Goal: Task Accomplishment & Management: Manage account settings

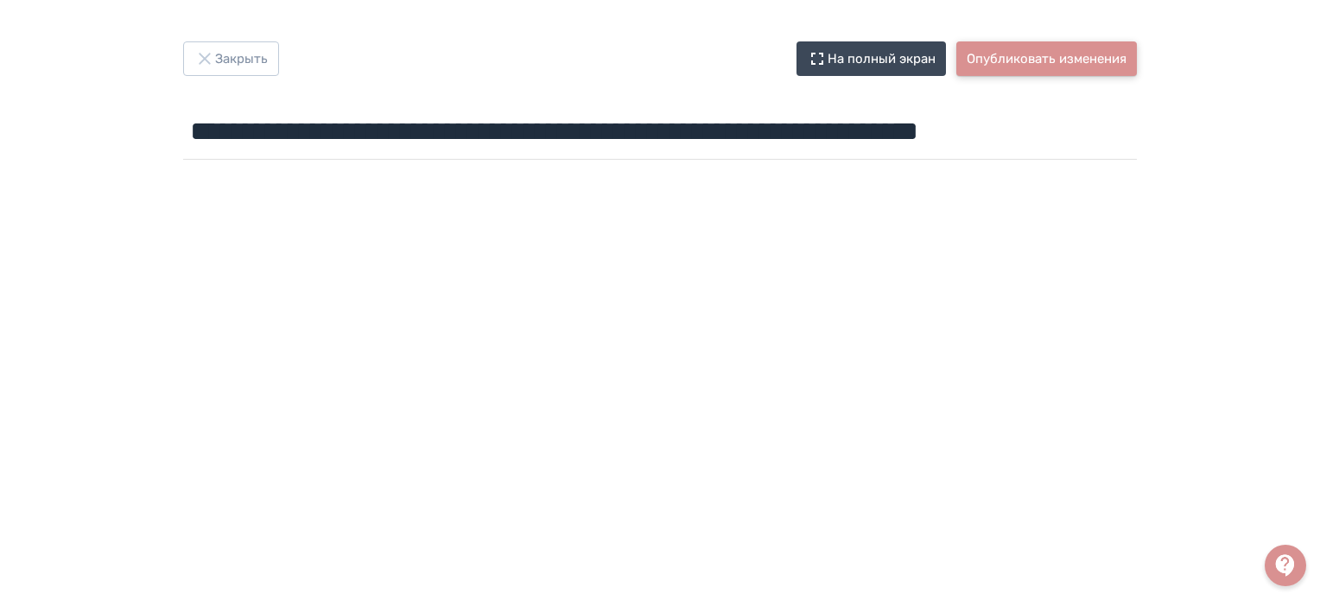
click at [1030, 56] on button "Опубликовать изменения" at bounding box center [1046, 58] width 181 height 35
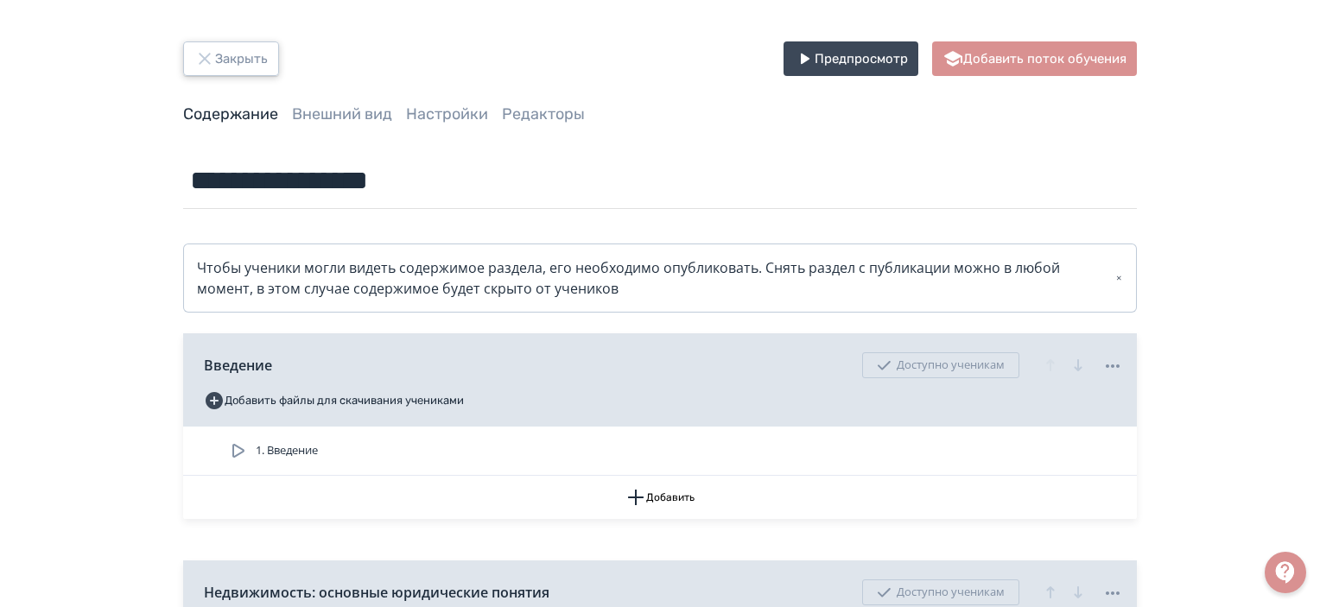
click at [244, 72] on button "Закрыть" at bounding box center [231, 58] width 96 height 35
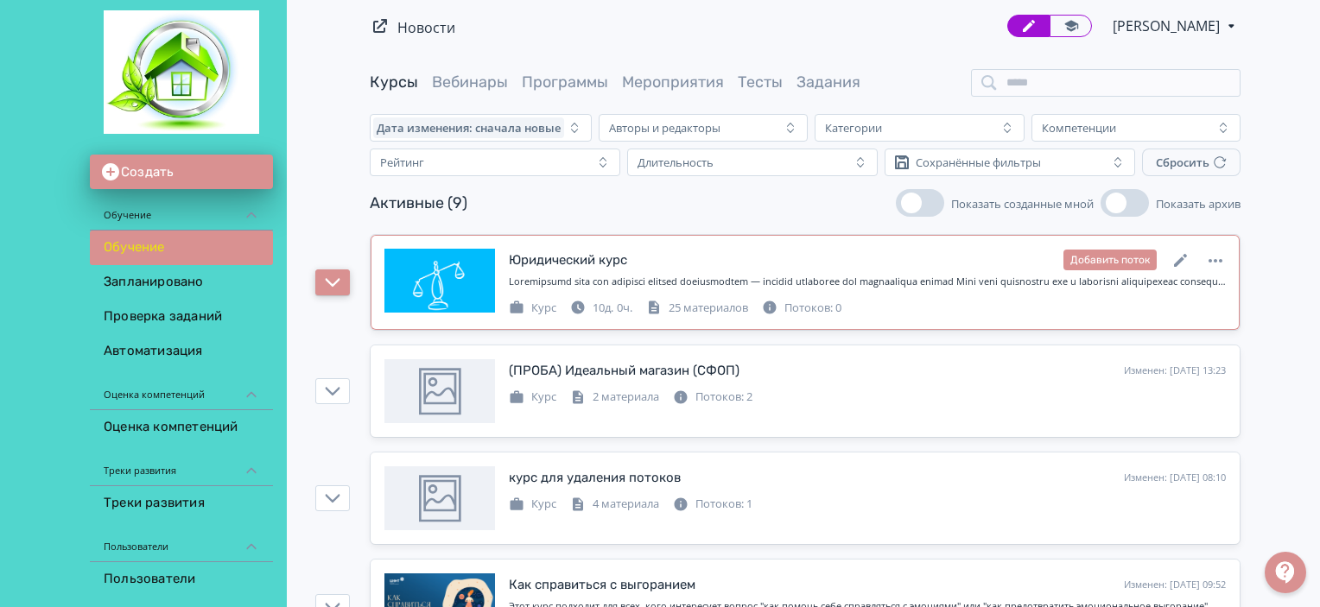
click at [329, 277] on icon "button" at bounding box center [333, 283] width 16 height 16
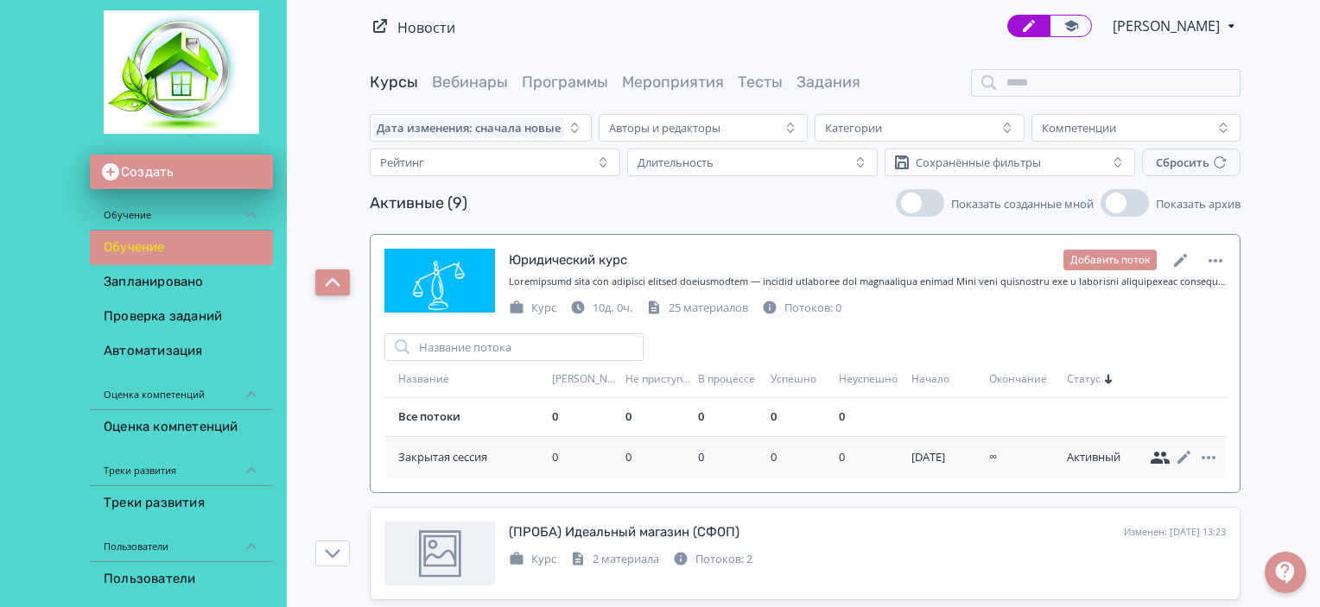
click at [1154, 459] on icon at bounding box center [1159, 458] width 19 height 12
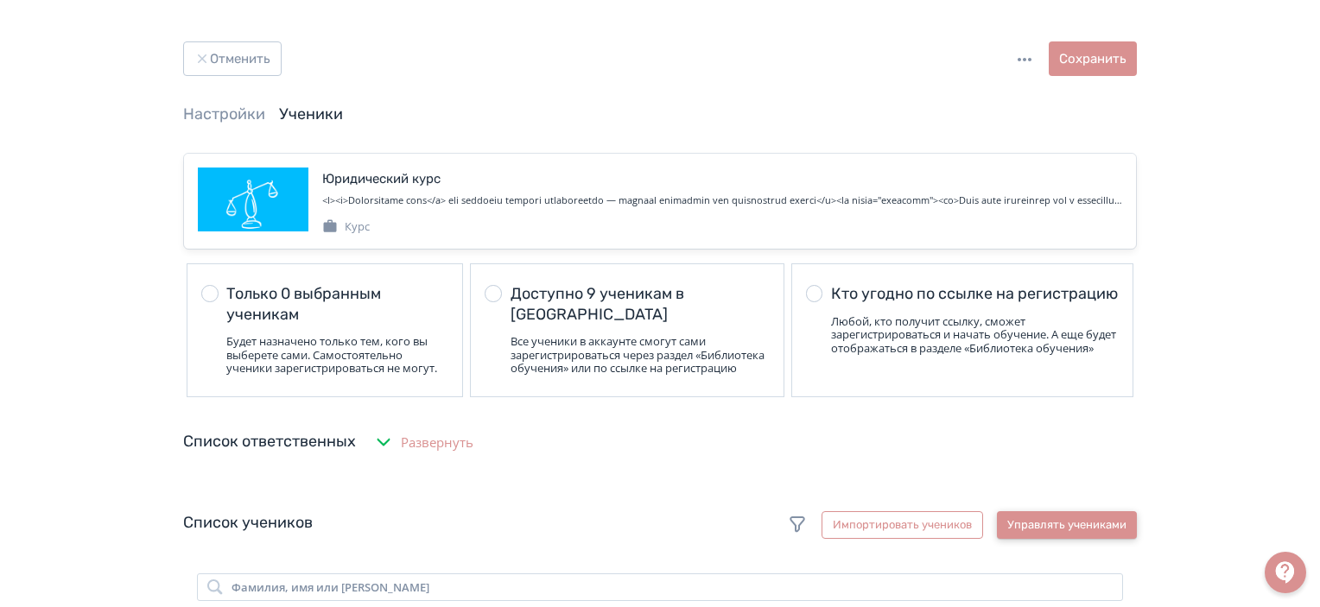
click at [1050, 531] on button "Управлять учениками" at bounding box center [1067, 525] width 140 height 28
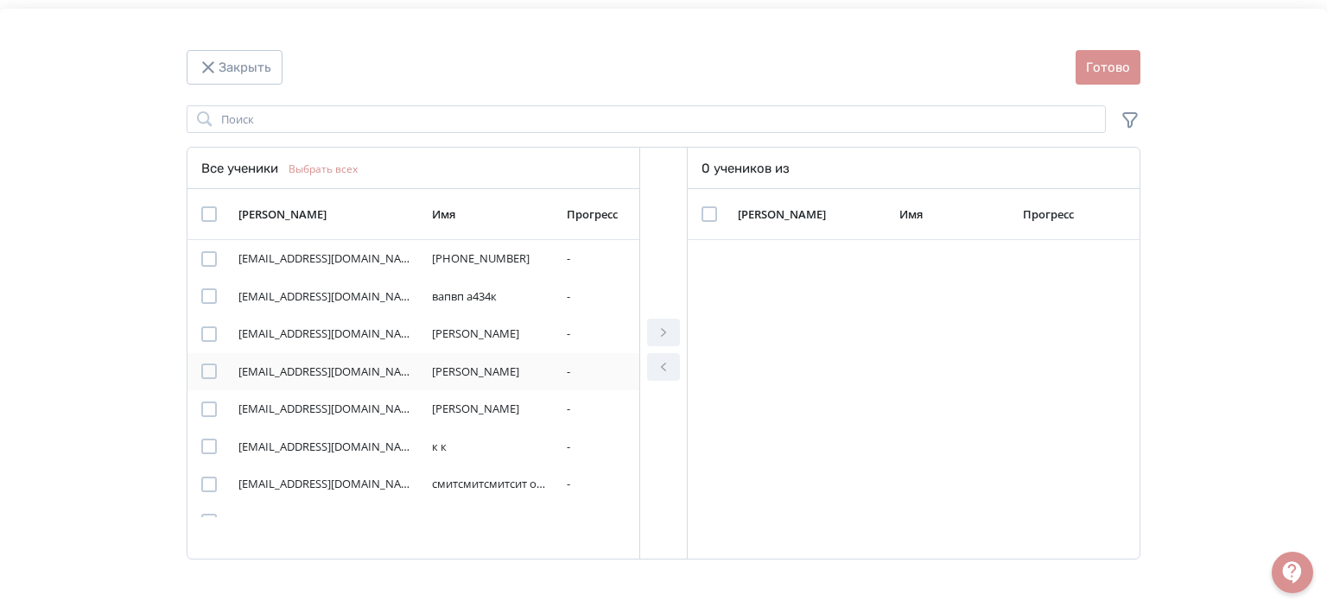
click at [212, 384] on td "Modal" at bounding box center [209, 372] width 44 height 38
click at [211, 371] on div "Modal" at bounding box center [209, 372] width 16 height 16
click at [664, 334] on icon "Modal" at bounding box center [663, 332] width 21 height 21
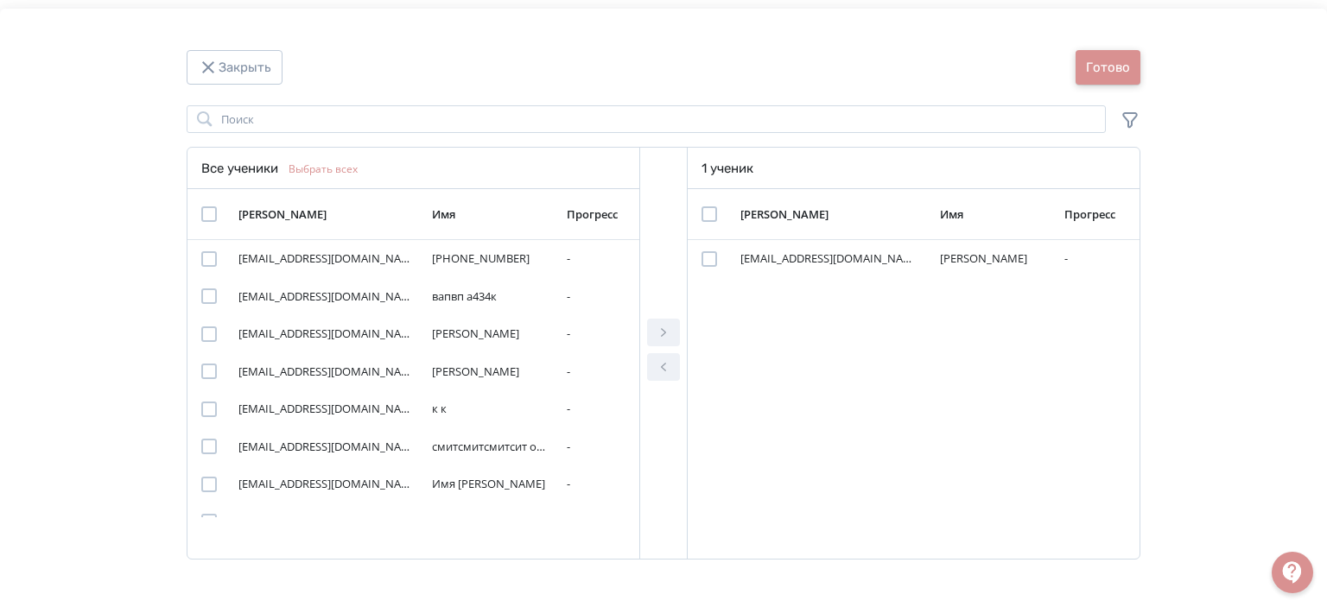
click at [1081, 56] on button "Готово" at bounding box center [1107, 67] width 65 height 35
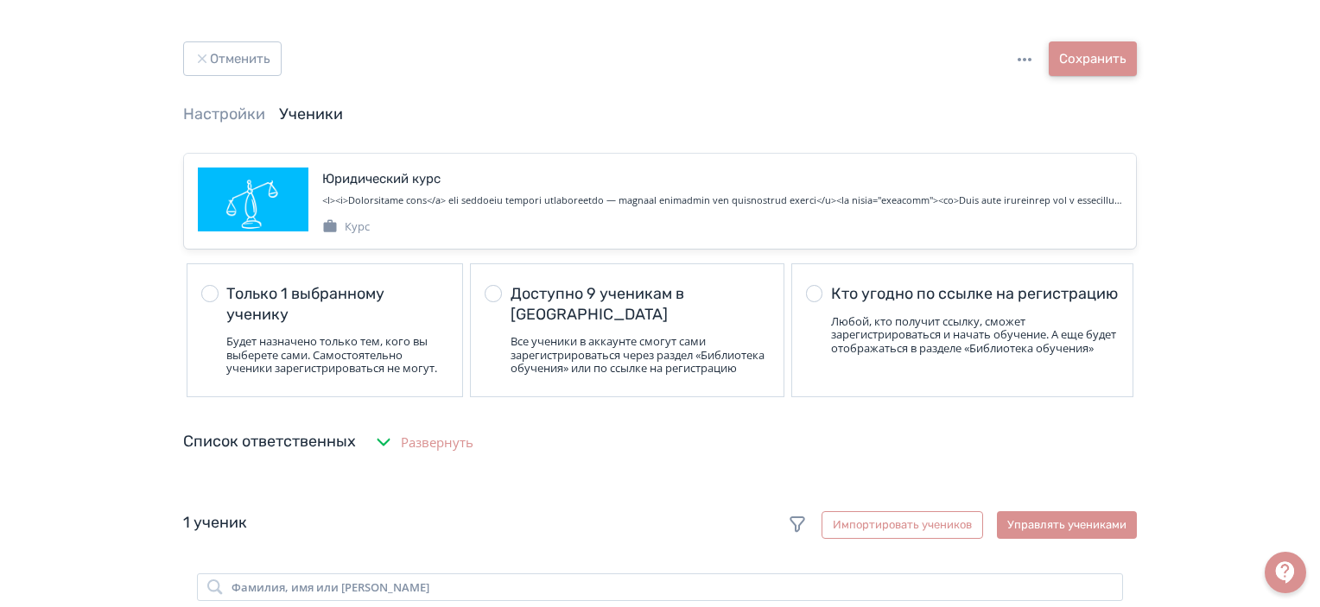
click at [1112, 58] on button "Сохранить" at bounding box center [1093, 58] width 88 height 35
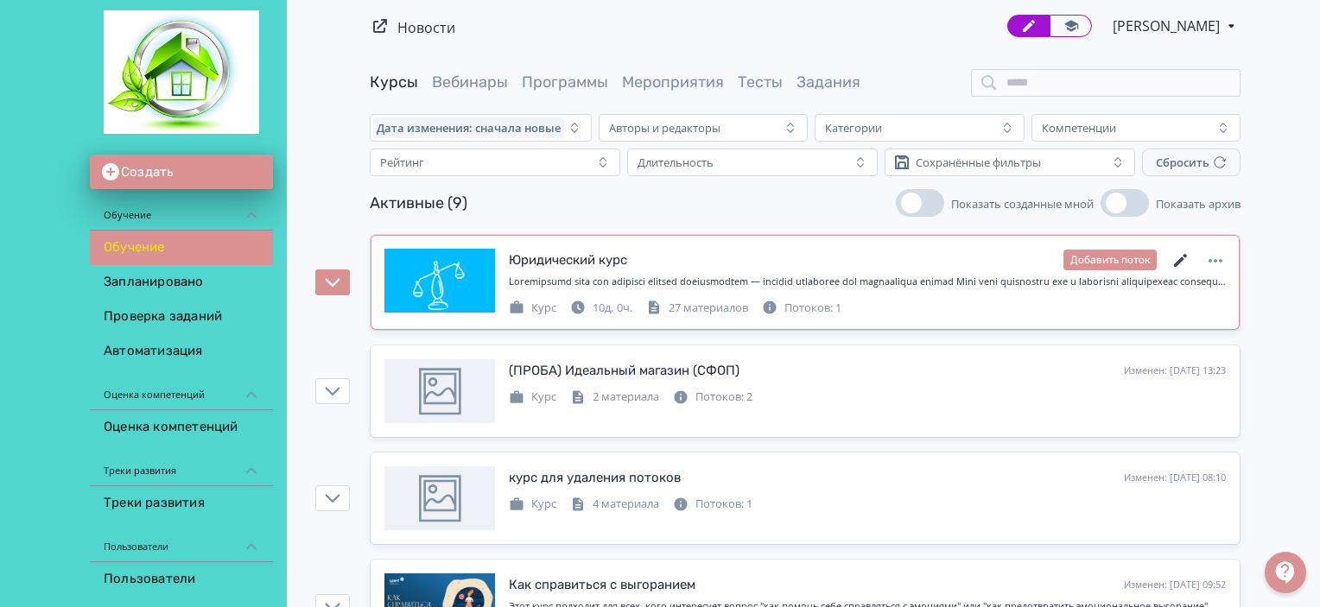
click at [1183, 251] on icon at bounding box center [1180, 260] width 21 height 21
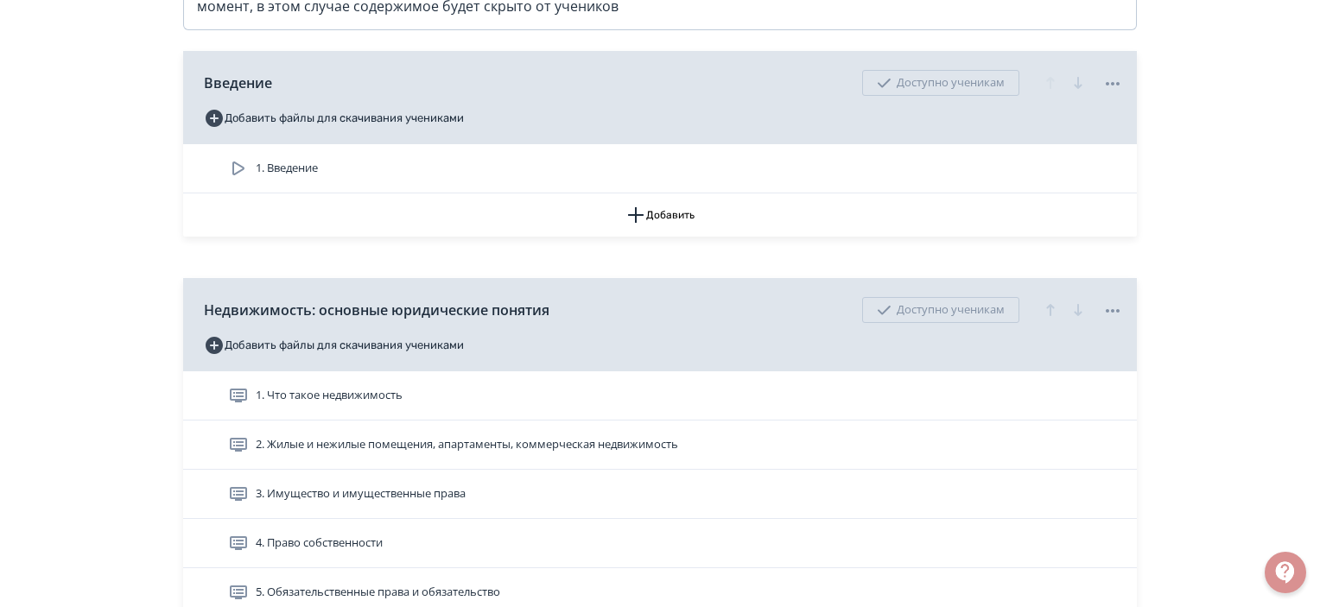
scroll to position [345, 0]
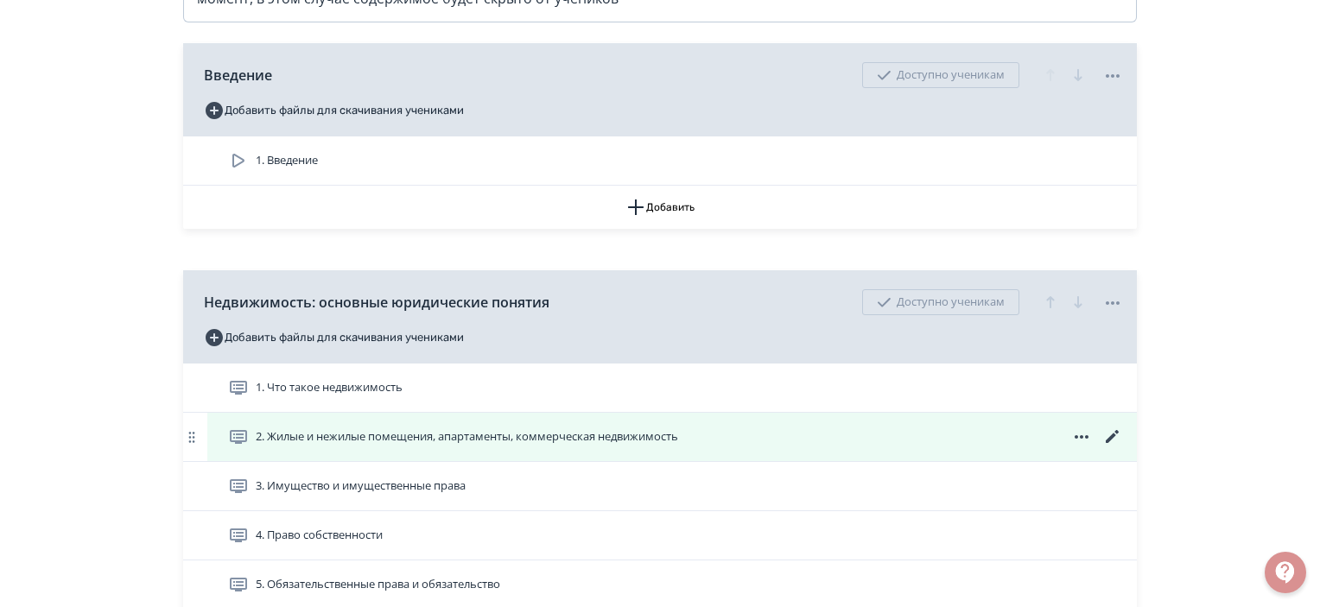
click at [1119, 431] on icon at bounding box center [1112, 437] width 21 height 21
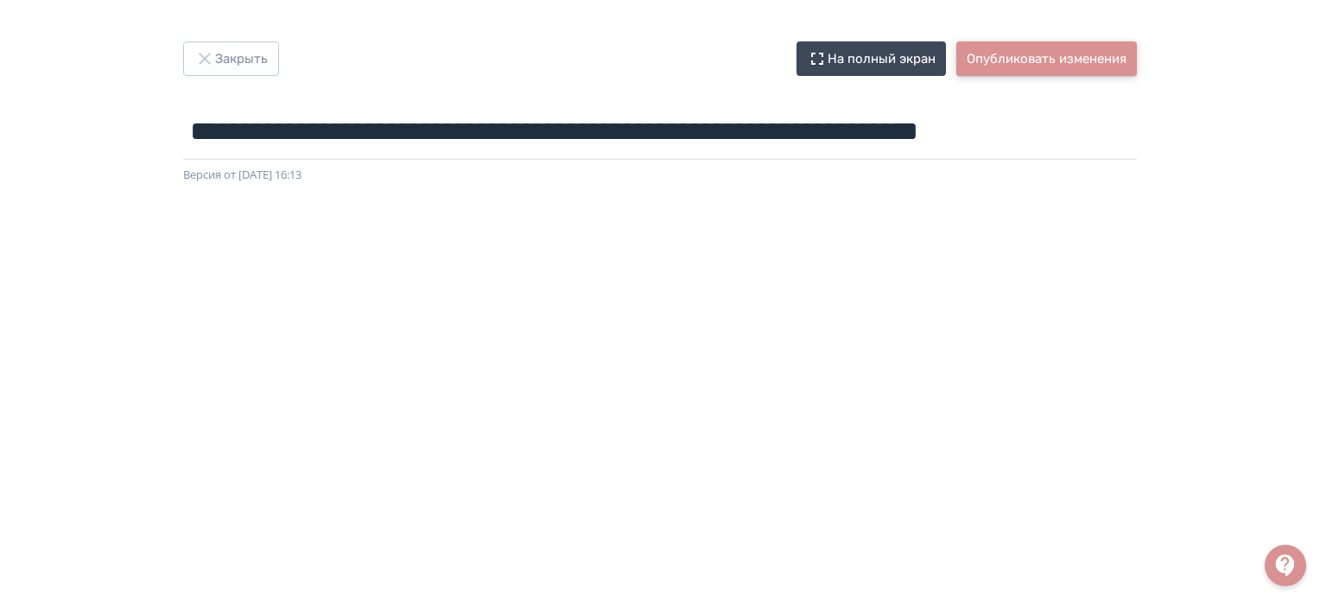
click at [1026, 57] on button "Опубликовать изменения" at bounding box center [1046, 58] width 181 height 35
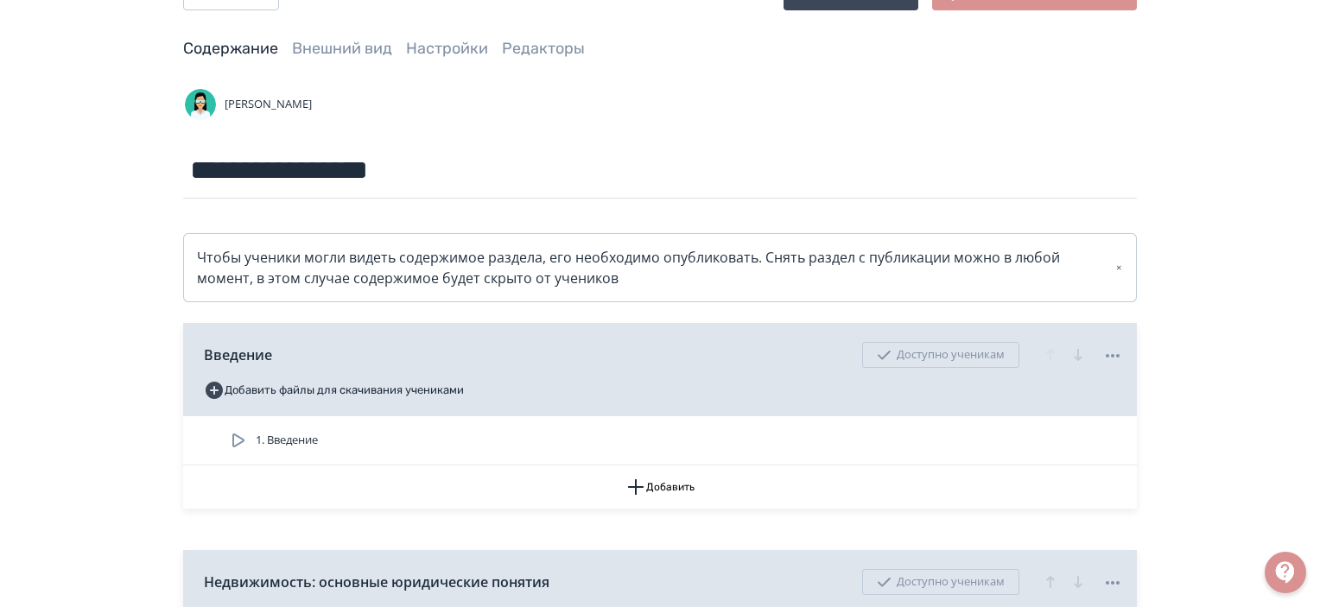
scroll to position [173, 0]
